Goal: Task Accomplishment & Management: Complete application form

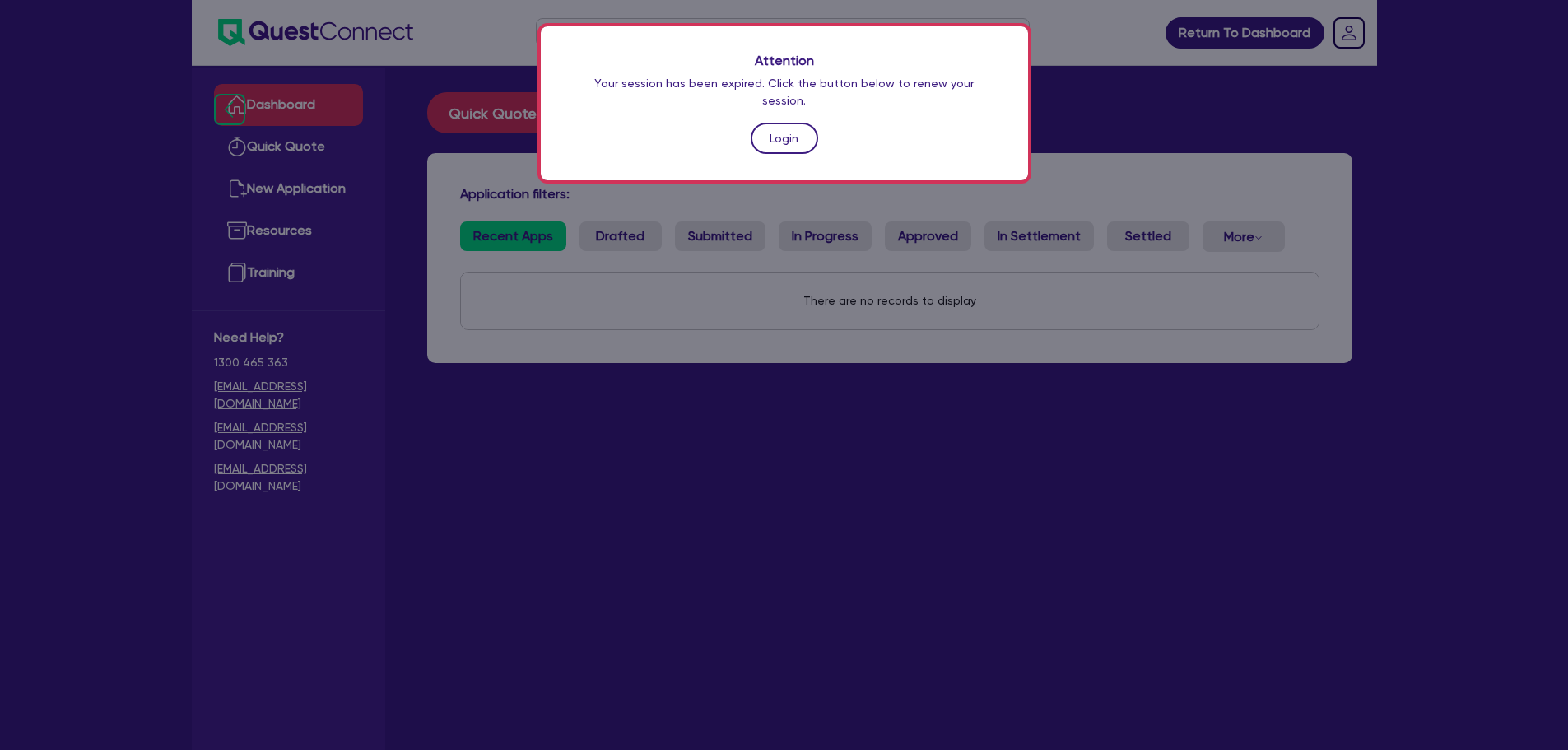
click at [786, 130] on link "Login" at bounding box center [784, 138] width 68 height 31
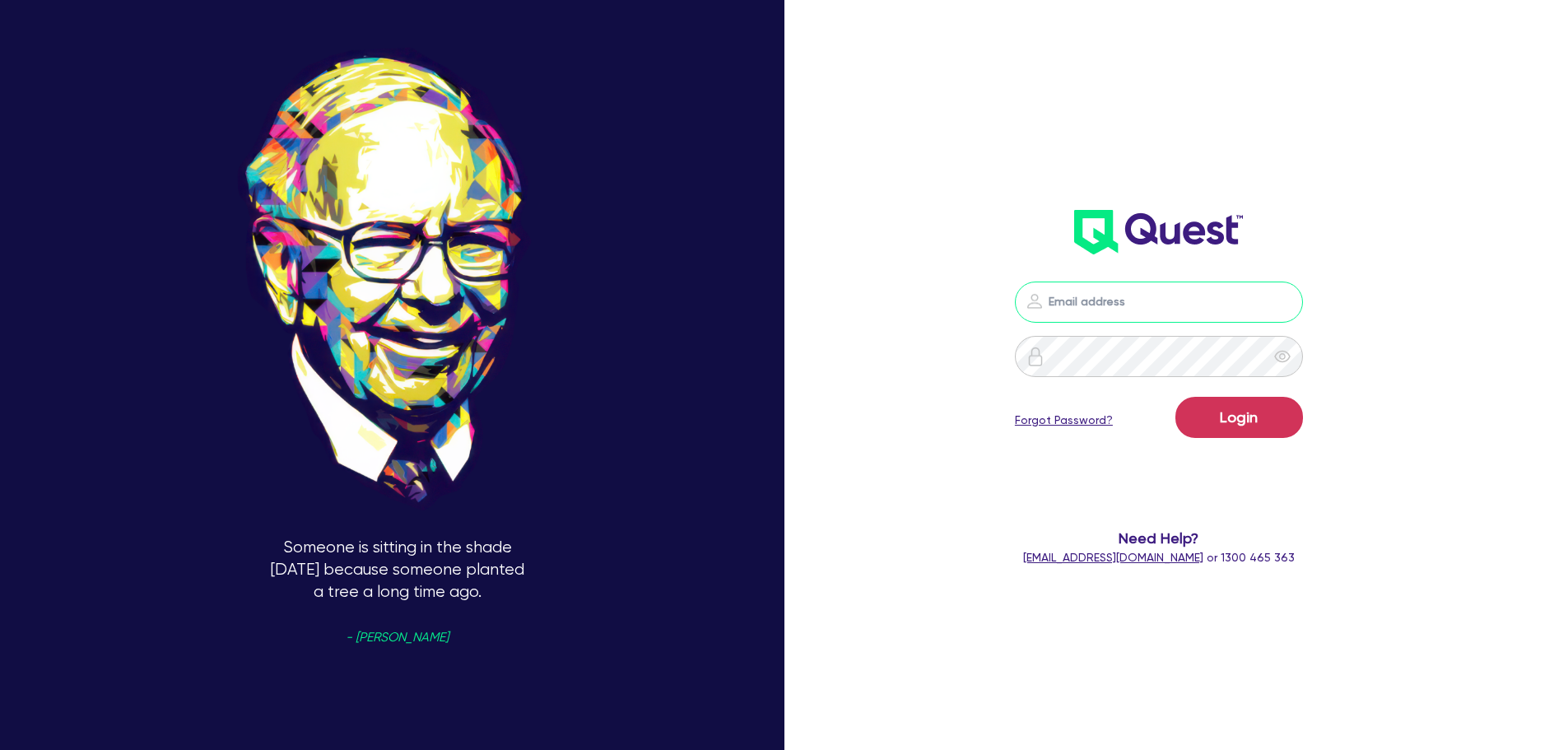
type input "[PERSON_NAME][EMAIL_ADDRESS][PERSON_NAME][DOMAIN_NAME]"
click at [1237, 446] on form "[PERSON_NAME][EMAIL_ADDRESS][PERSON_NAME][DOMAIN_NAME] Login Forgot Password? N…" at bounding box center [1160, 424] width 420 height 285
click at [1370, 396] on form "[PERSON_NAME][EMAIL_ADDRESS][PERSON_NAME][DOMAIN_NAME] Login Forgot Password? N…" at bounding box center [1160, 424] width 420 height 285
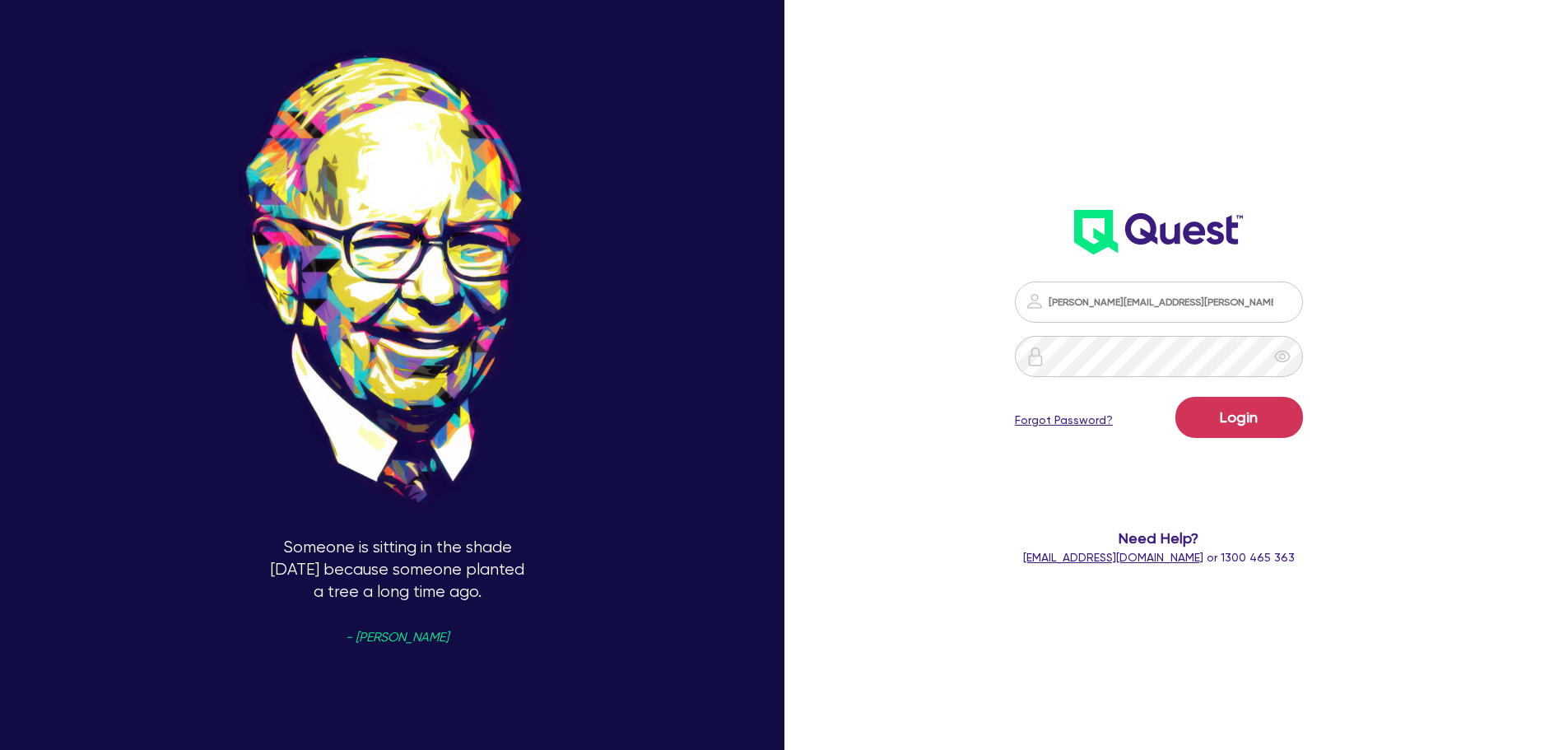
click at [1365, 378] on form "[PERSON_NAME][EMAIL_ADDRESS][PERSON_NAME][DOMAIN_NAME] Login Forgot Password? N…" at bounding box center [1160, 424] width 420 height 285
click at [905, 428] on div "Someone is sitting in the shade [DATE] because someone planted a tree a long ti…" at bounding box center [784, 375] width 1568 height 877
click at [1113, 253] on img at bounding box center [1159, 233] width 169 height 45
click at [1036, 495] on form "[PERSON_NAME][EMAIL_ADDRESS][PERSON_NAME][DOMAIN_NAME] Login Forgot Password? N…" at bounding box center [1160, 424] width 420 height 285
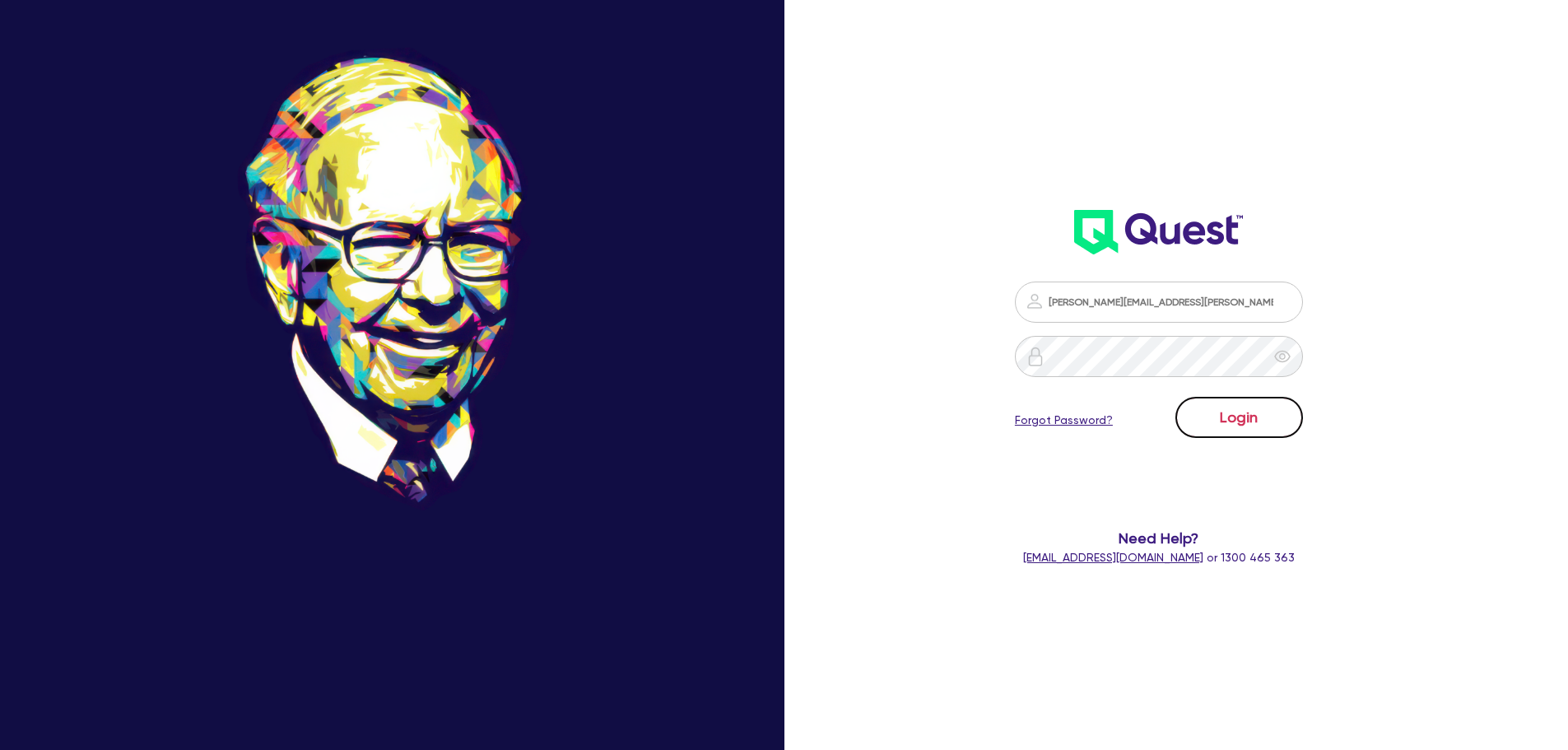
click at [1239, 427] on button "Login" at bounding box center [1239, 418] width 128 height 41
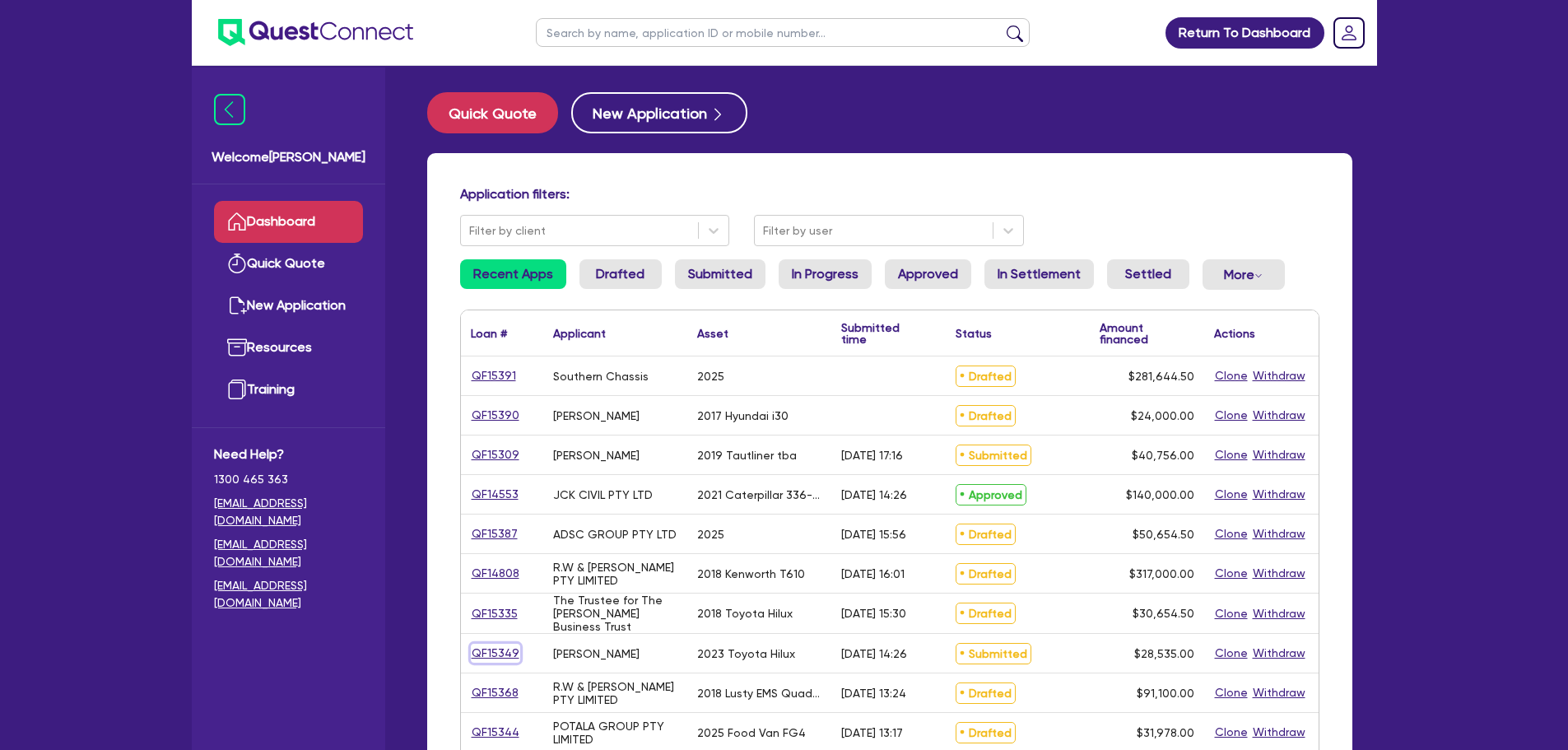
click at [495, 653] on link "QF15349" at bounding box center [496, 654] width 50 height 19
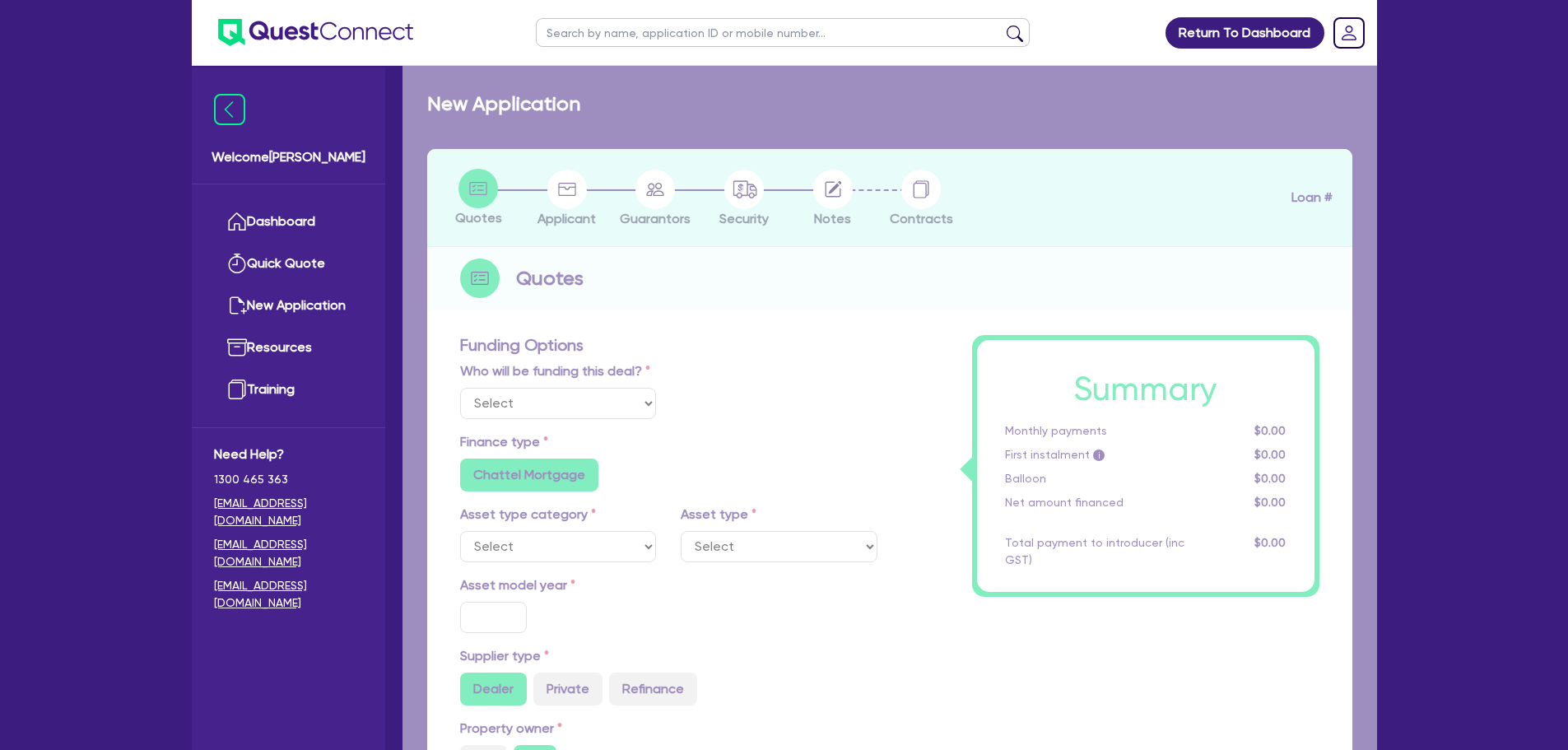
select select "Other"
select select "CARS_AND_LIGHT_TRUCKS"
type input "2023"
type input "30,000"
type input "3,000"
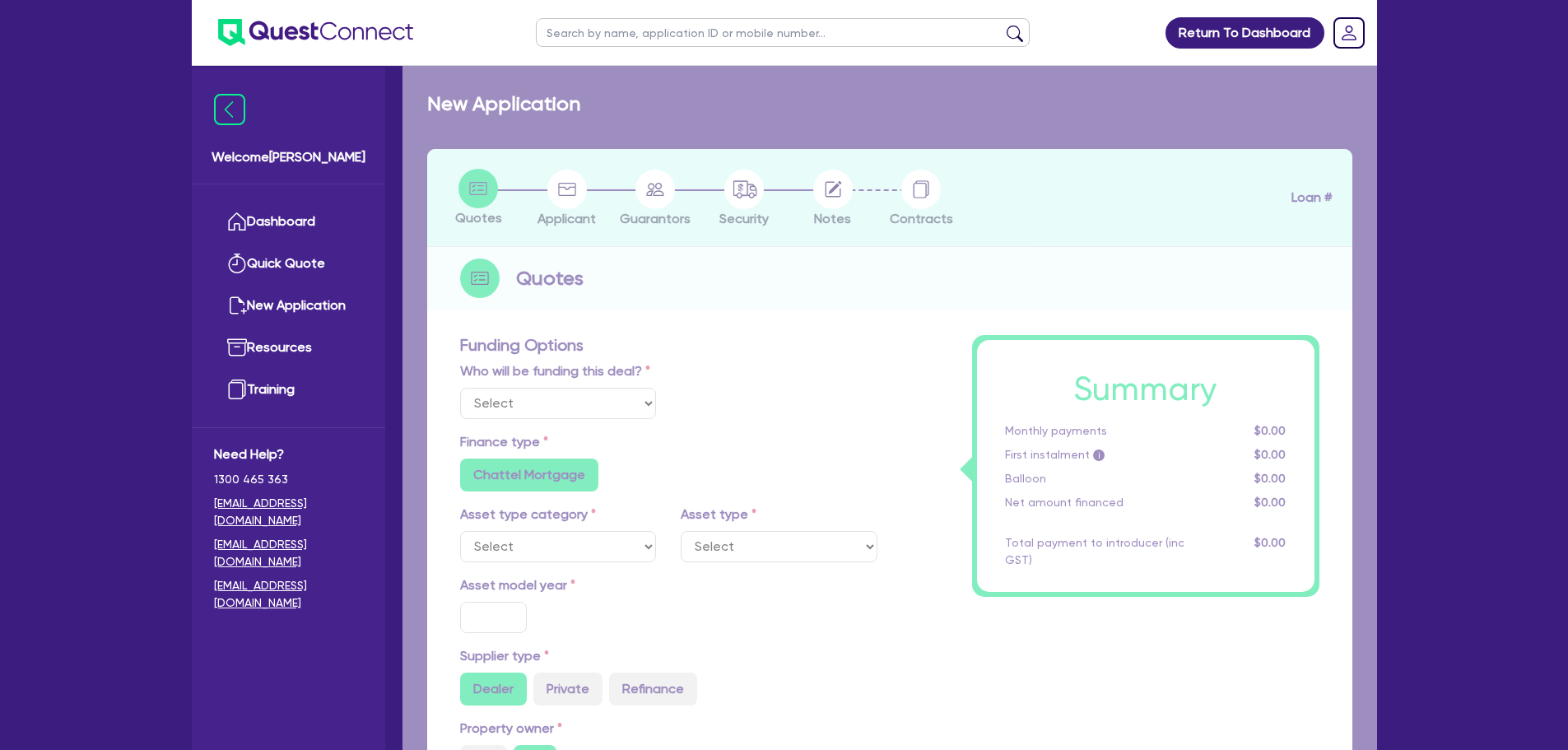
type input "8"
type input "2,282.8"
radio input "false"
type input "12.45"
type input "495.45"
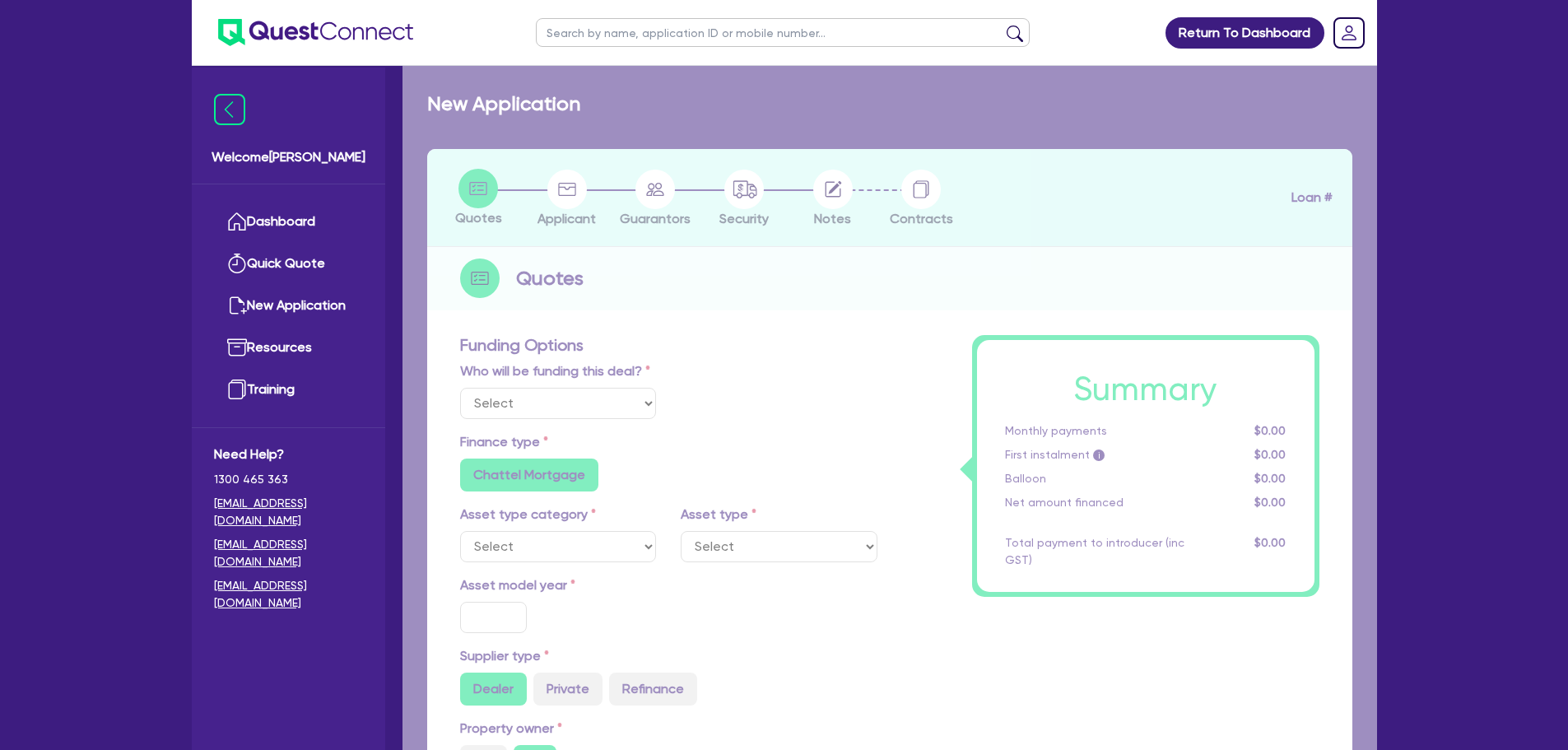
type input "900"
radio input "true"
select select "PASSENGER_VEHICLES"
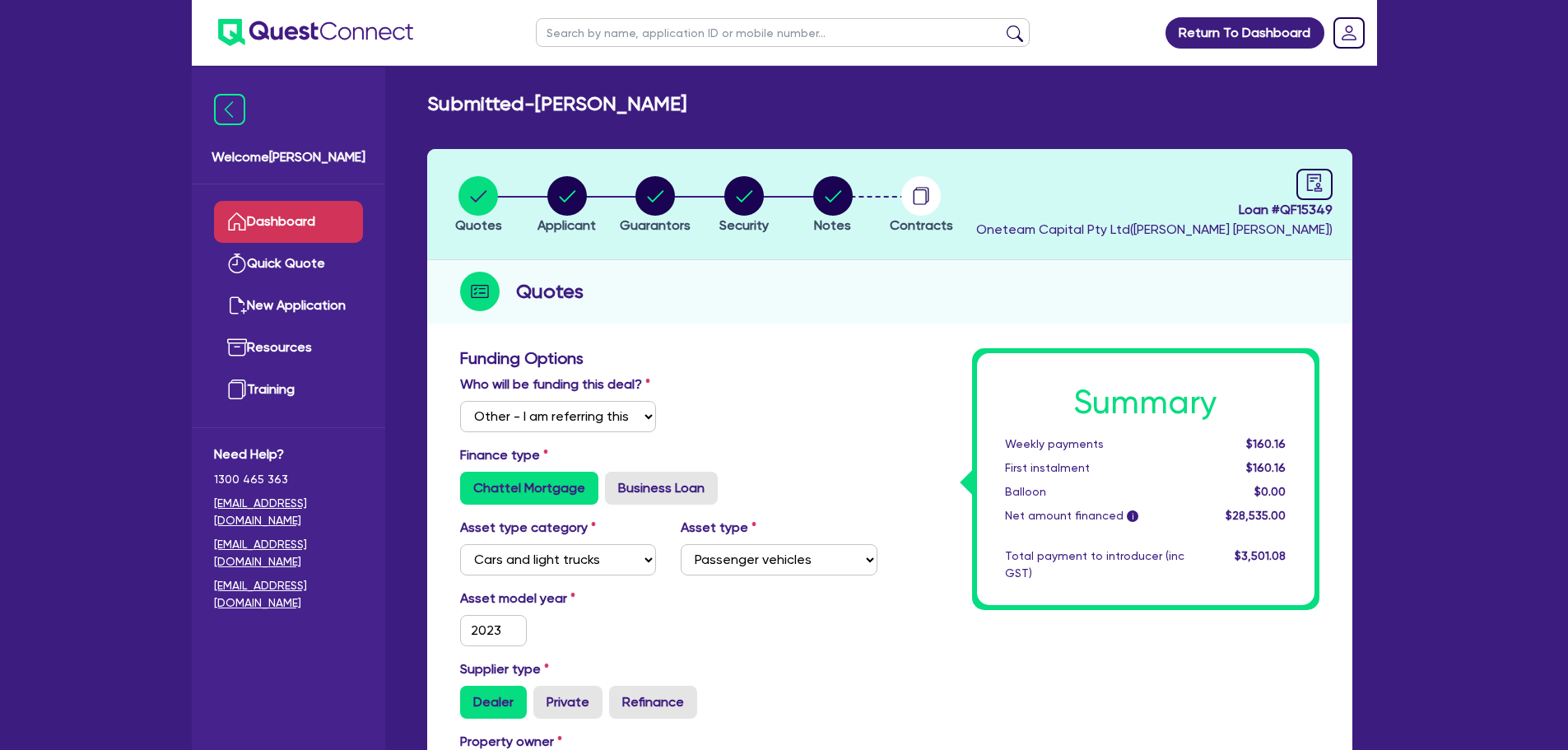
click at [308, 227] on link "Dashboard" at bounding box center [289, 221] width 149 height 42
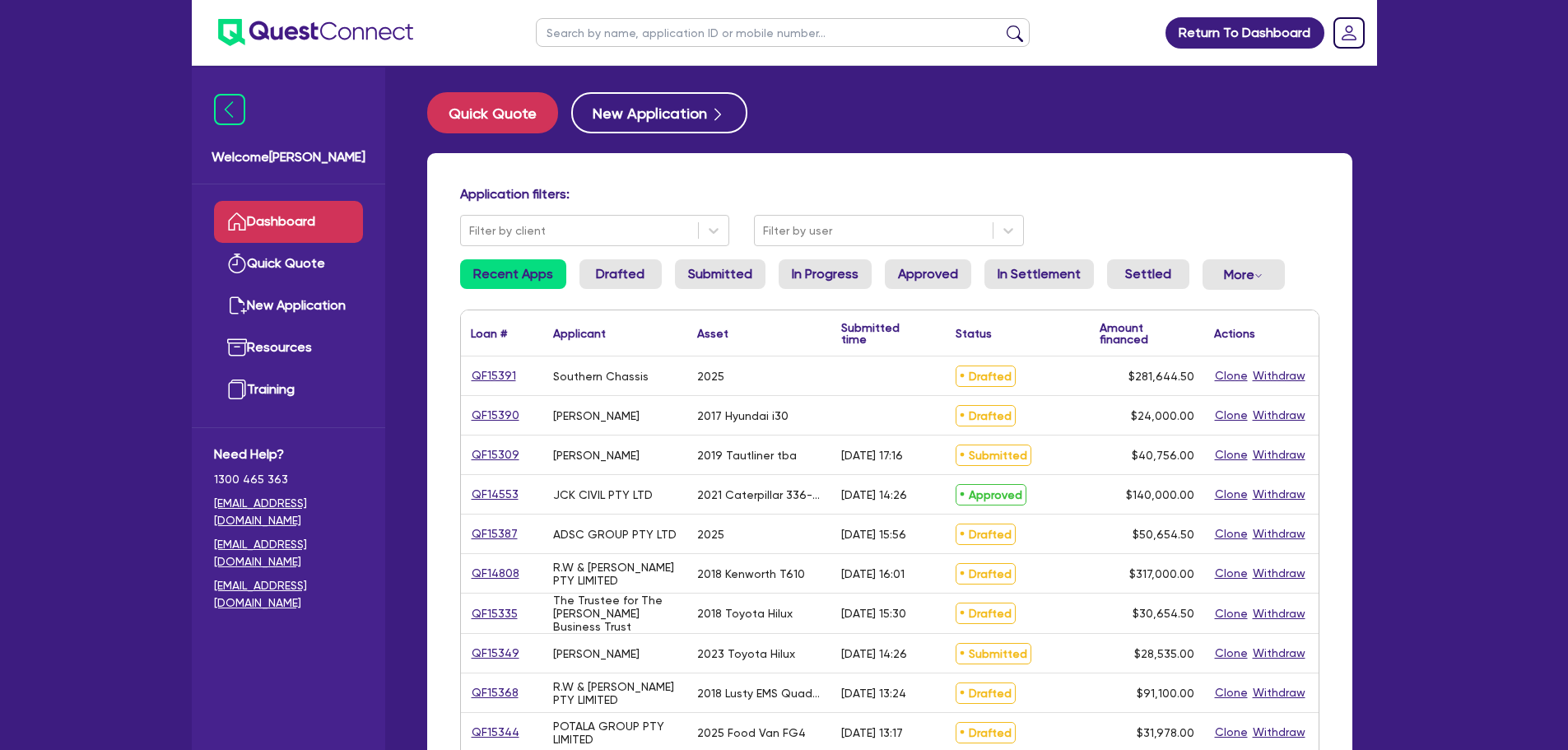
click at [573, 19] on input "text" at bounding box center [783, 33] width 494 height 29
click at [1002, 25] on button "submit" at bounding box center [1015, 36] width 27 height 23
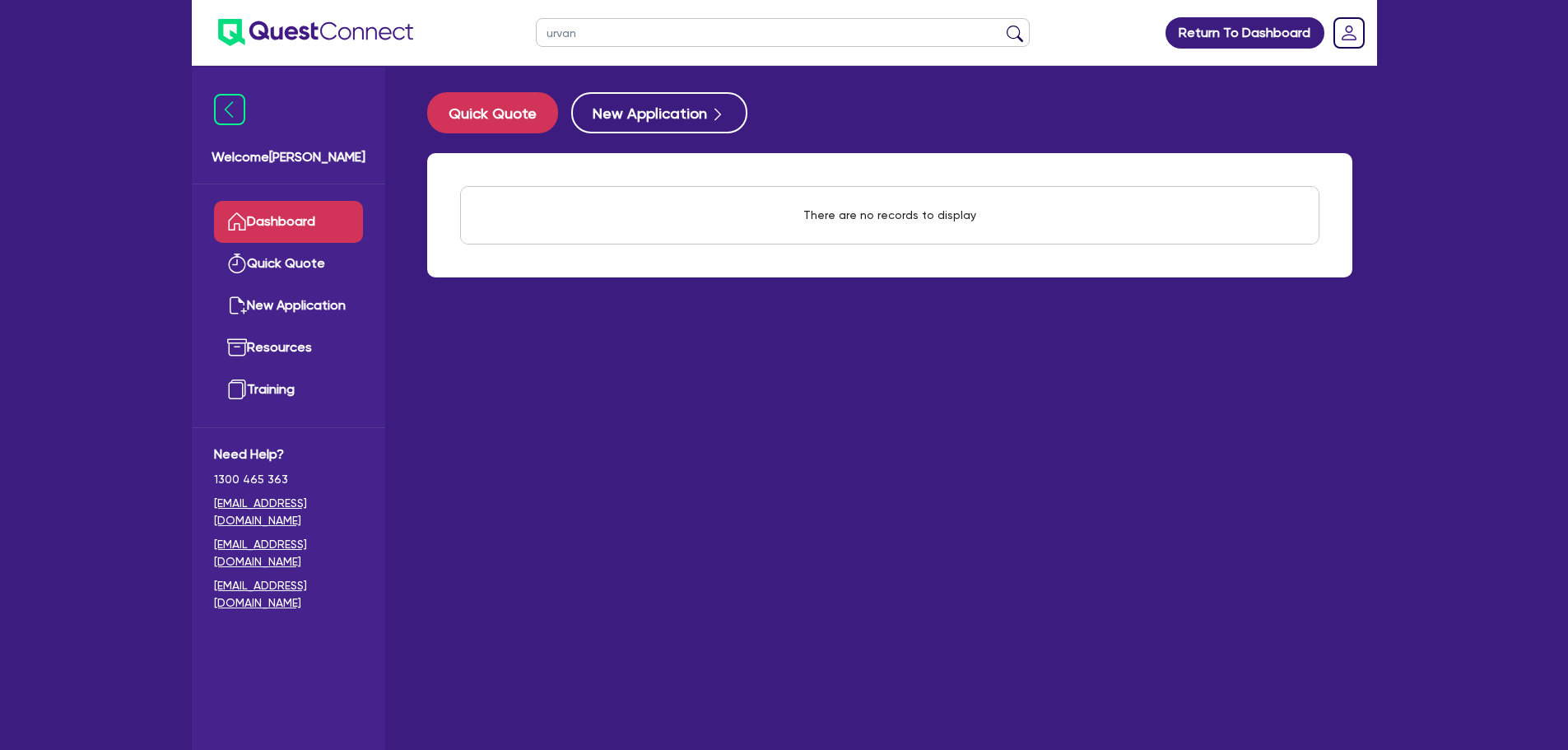
click at [586, 225] on div "There are no records to display" at bounding box center [890, 215] width 858 height 57
click at [624, 30] on input "urva" at bounding box center [783, 33] width 494 height 29
type input "urban"
click at [1002, 25] on button "submit" at bounding box center [1015, 36] width 27 height 23
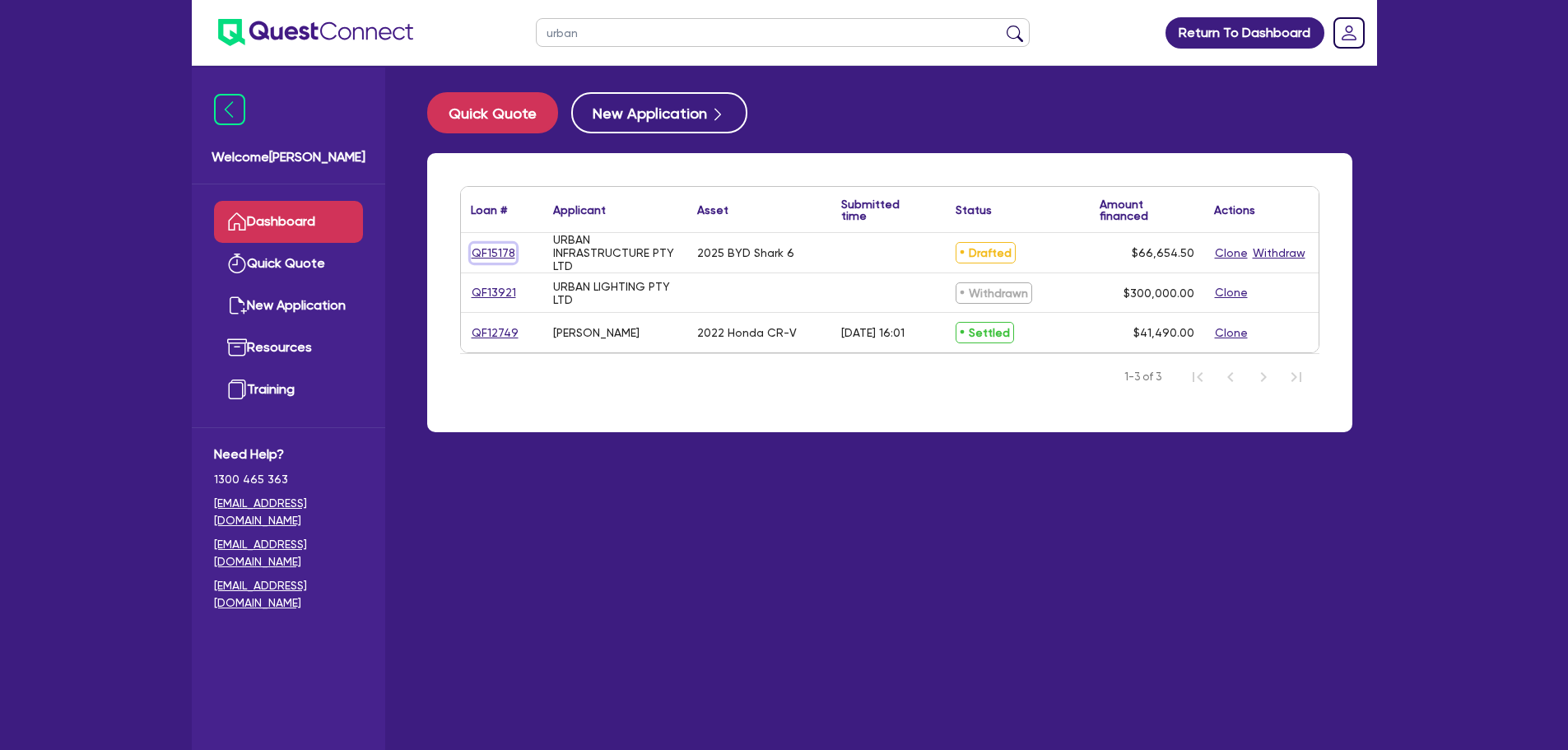
click at [498, 252] on link "QF15178" at bounding box center [493, 253] width 45 height 19
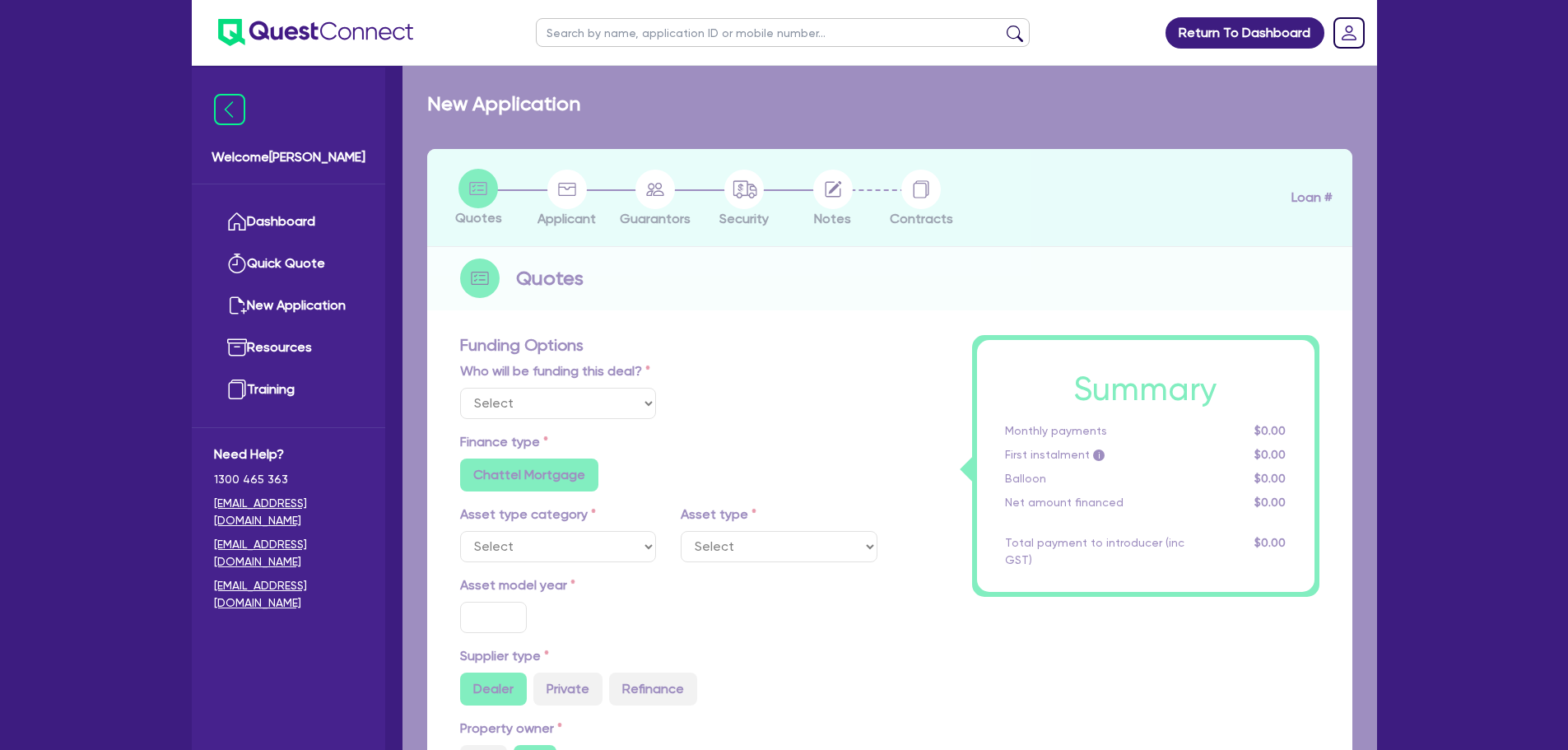
select select "CARS_AND_LIGHT_TRUCKS"
type input "2025"
radio input "true"
type input "66,000"
type input "3"
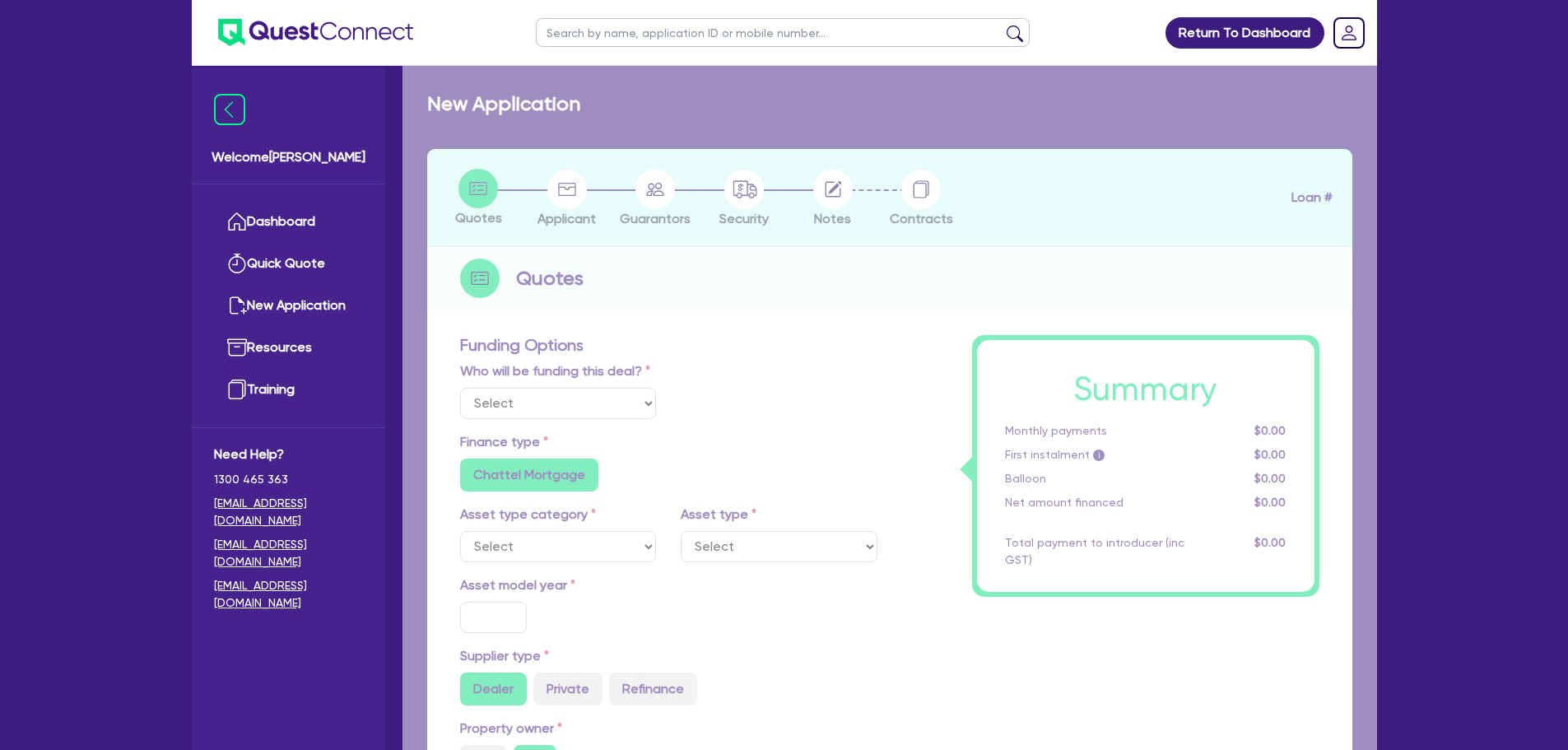
type input "1,999.64"
type input "6.69"
radio input "true"
radio input "false"
select select "PASSENGER_VEHICLES"
